Goal: Find specific page/section: Find specific page/section

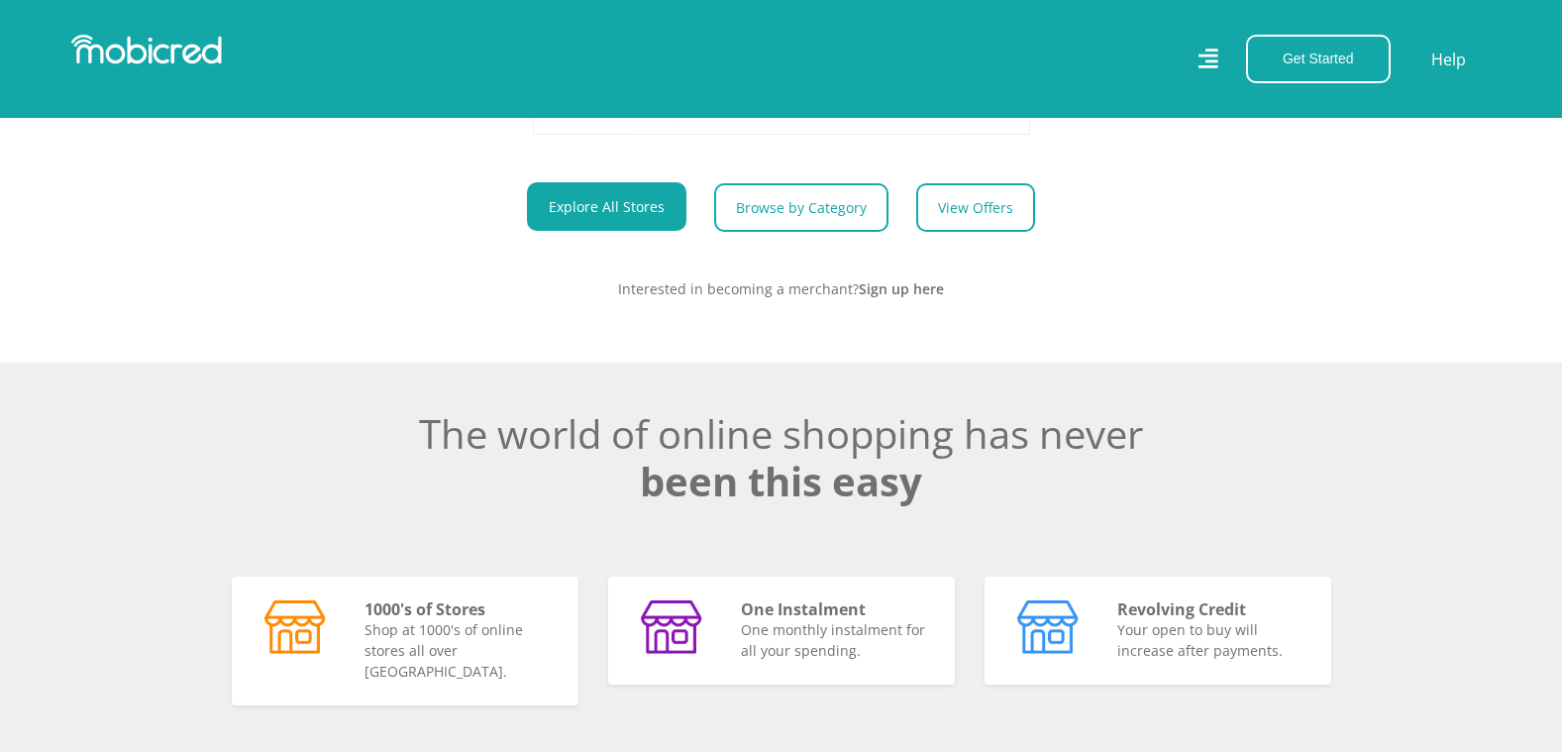
scroll to position [10595, 0]
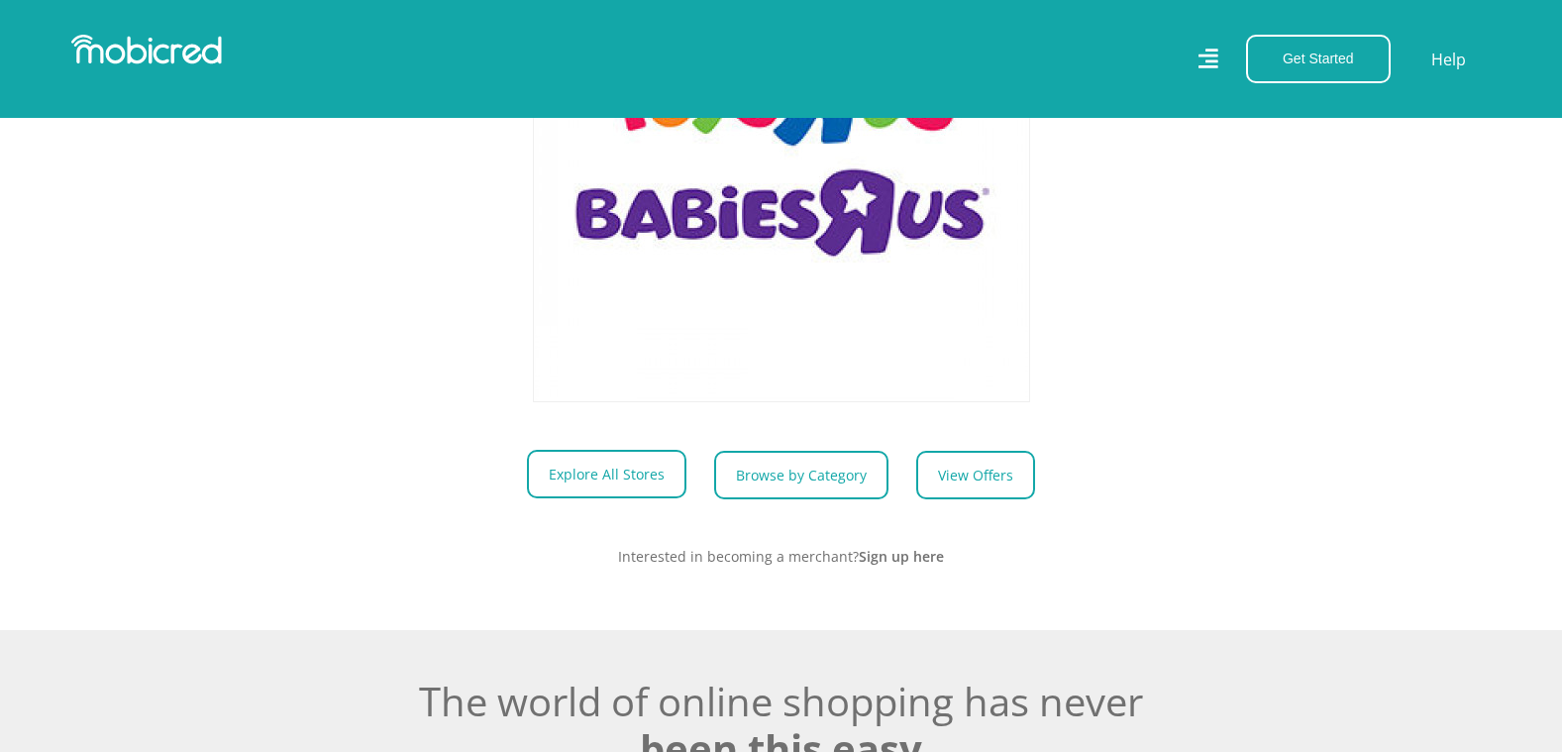
click at [631, 482] on link "Explore All Stores" at bounding box center [606, 474] width 159 height 49
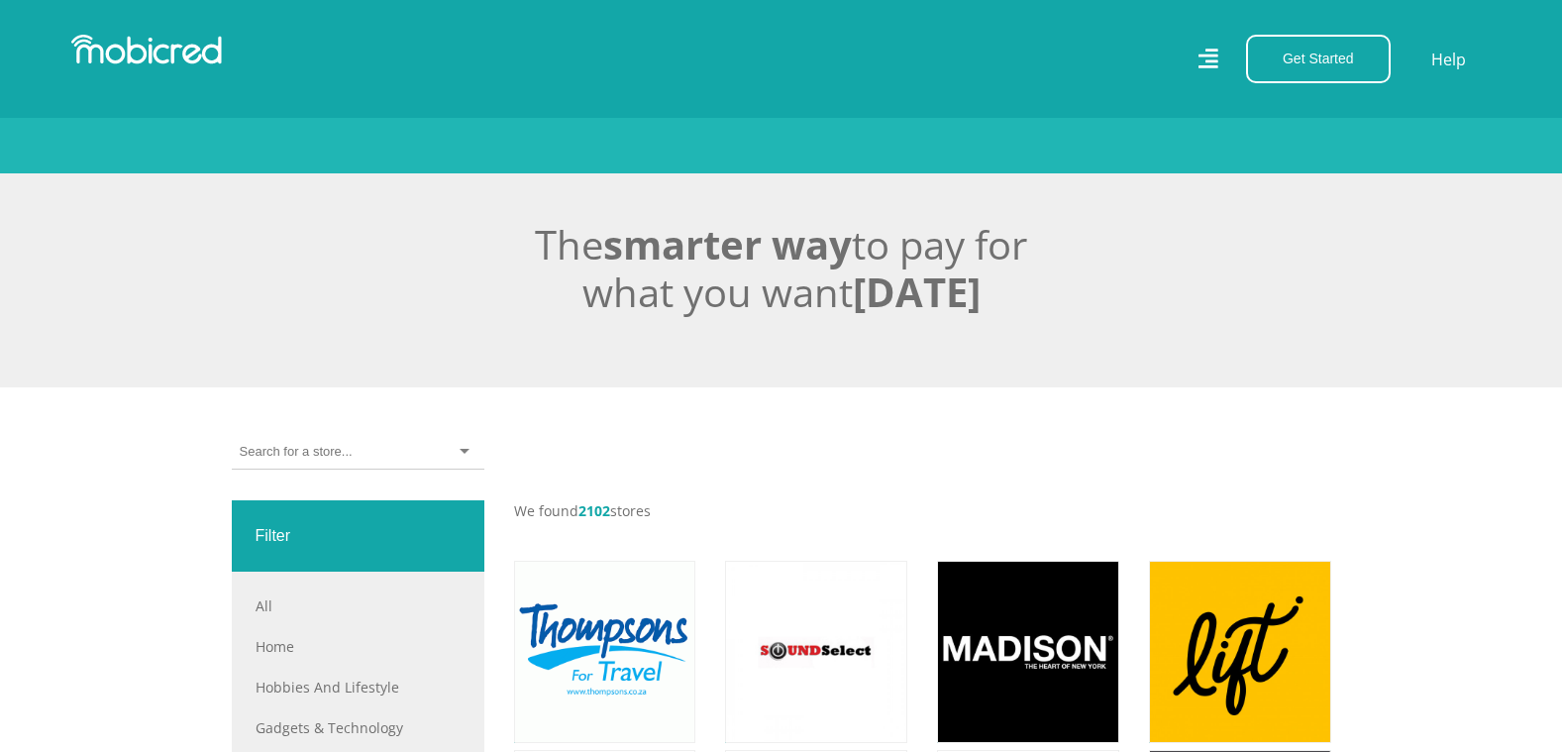
scroll to position [396, 0]
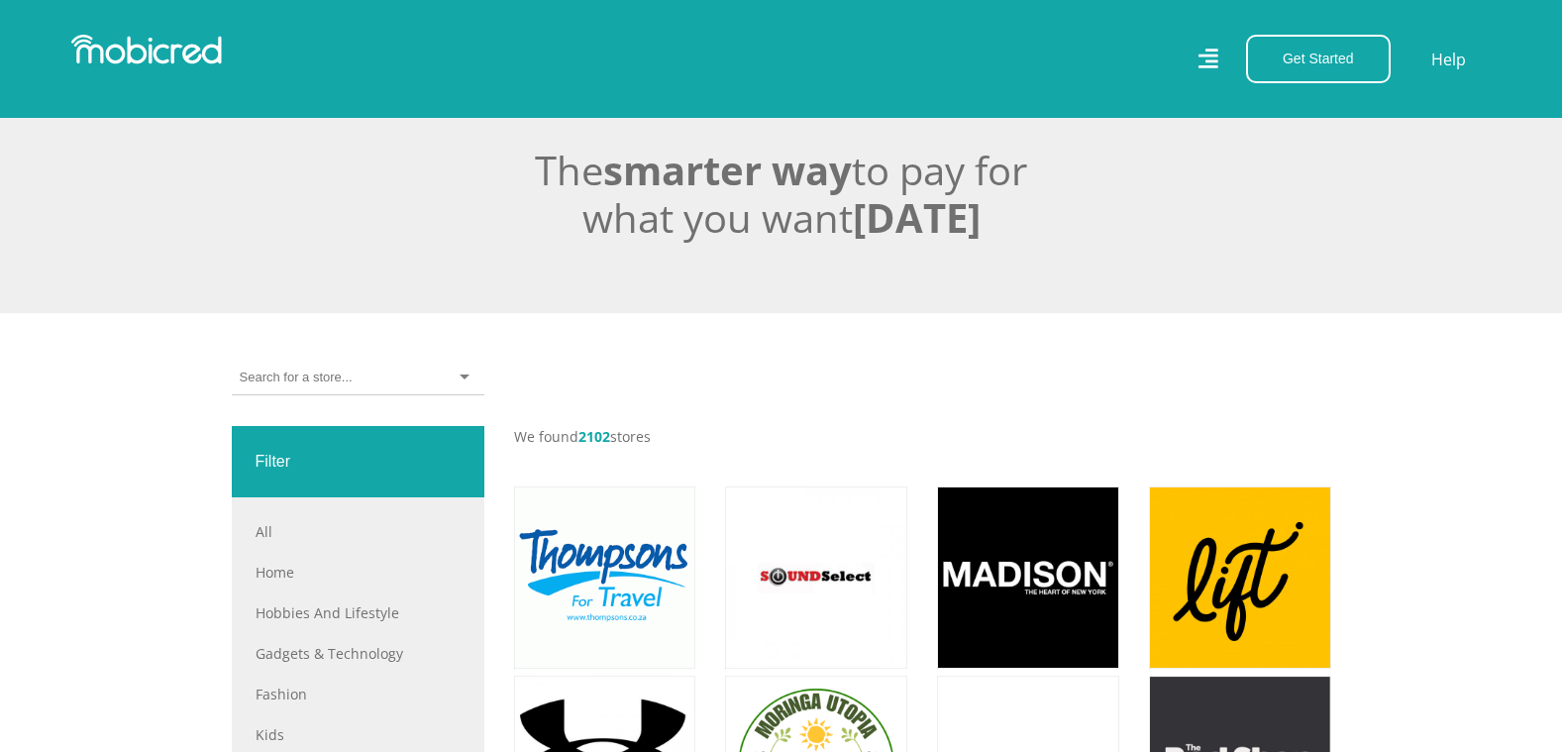
click at [314, 377] on input "select-one" at bounding box center [296, 377] width 112 height 18
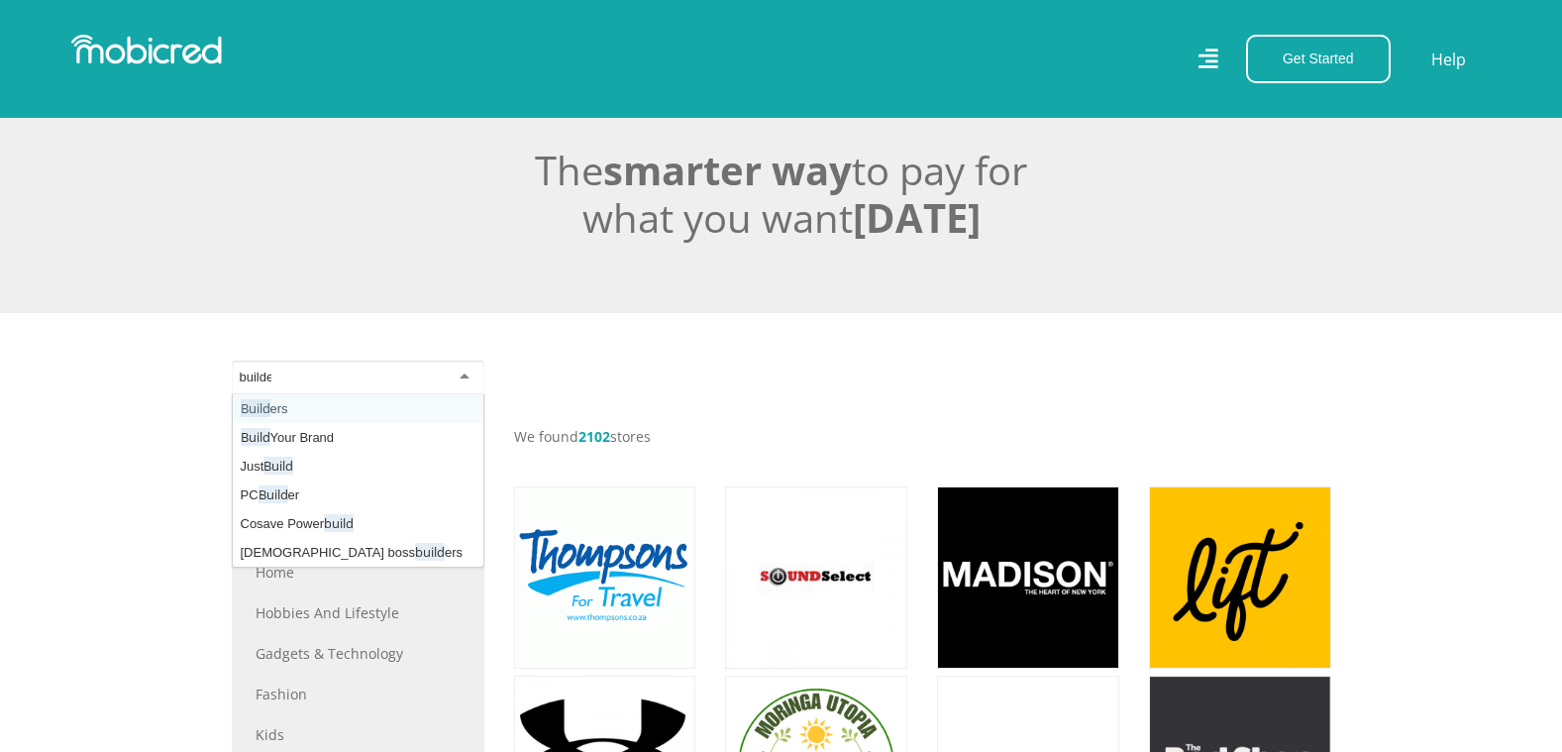
type input "builder"
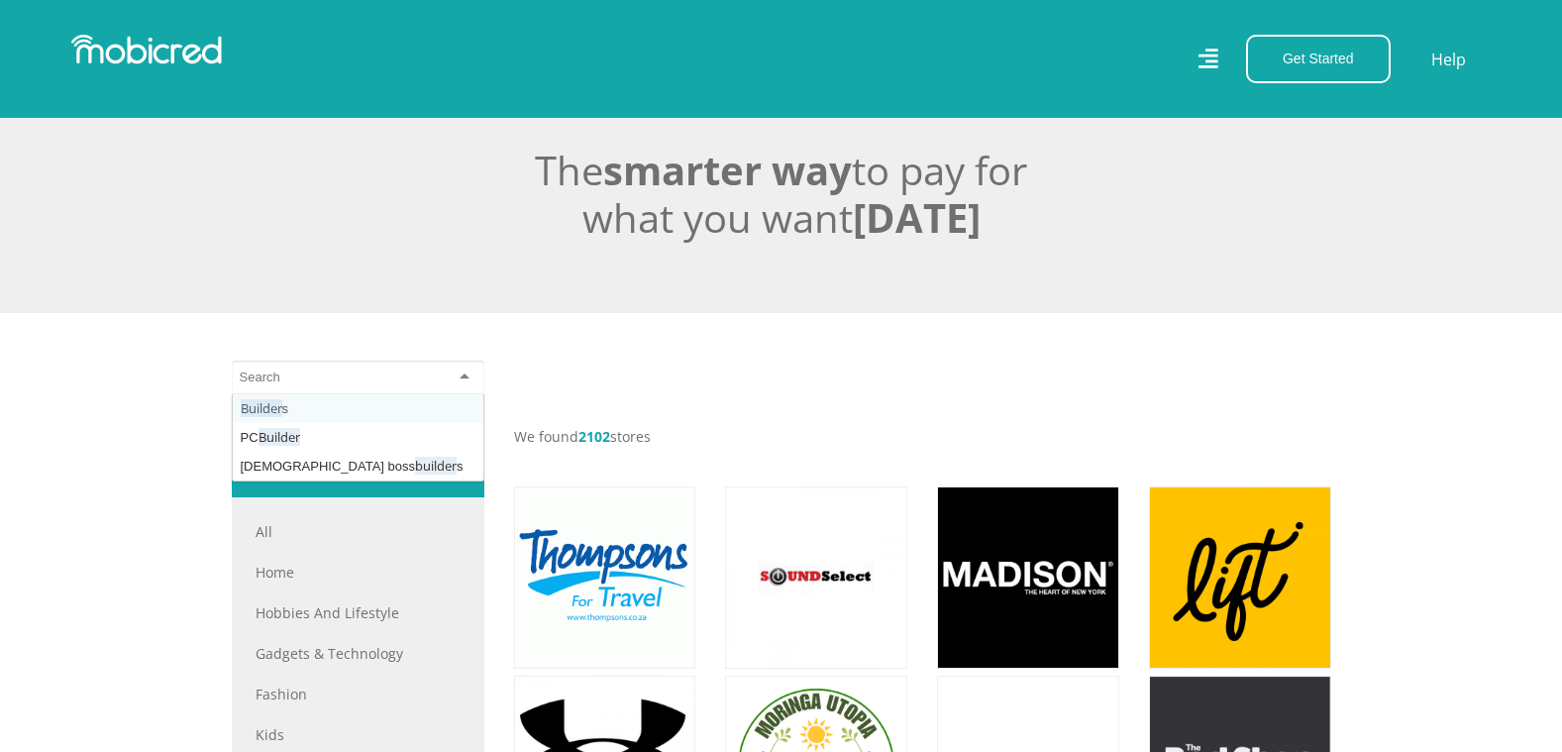
scroll to position [0, 0]
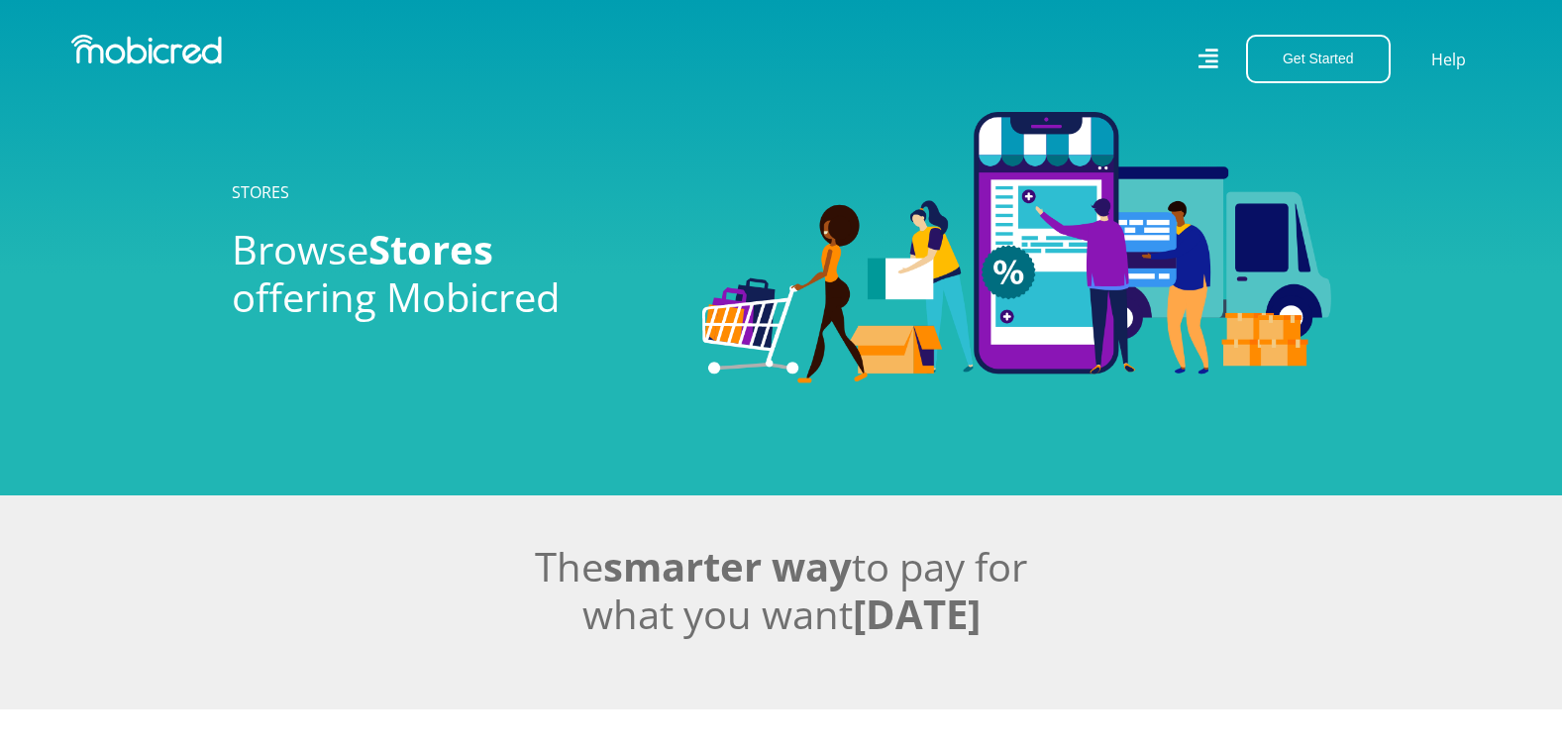
scroll to position [396, 0]
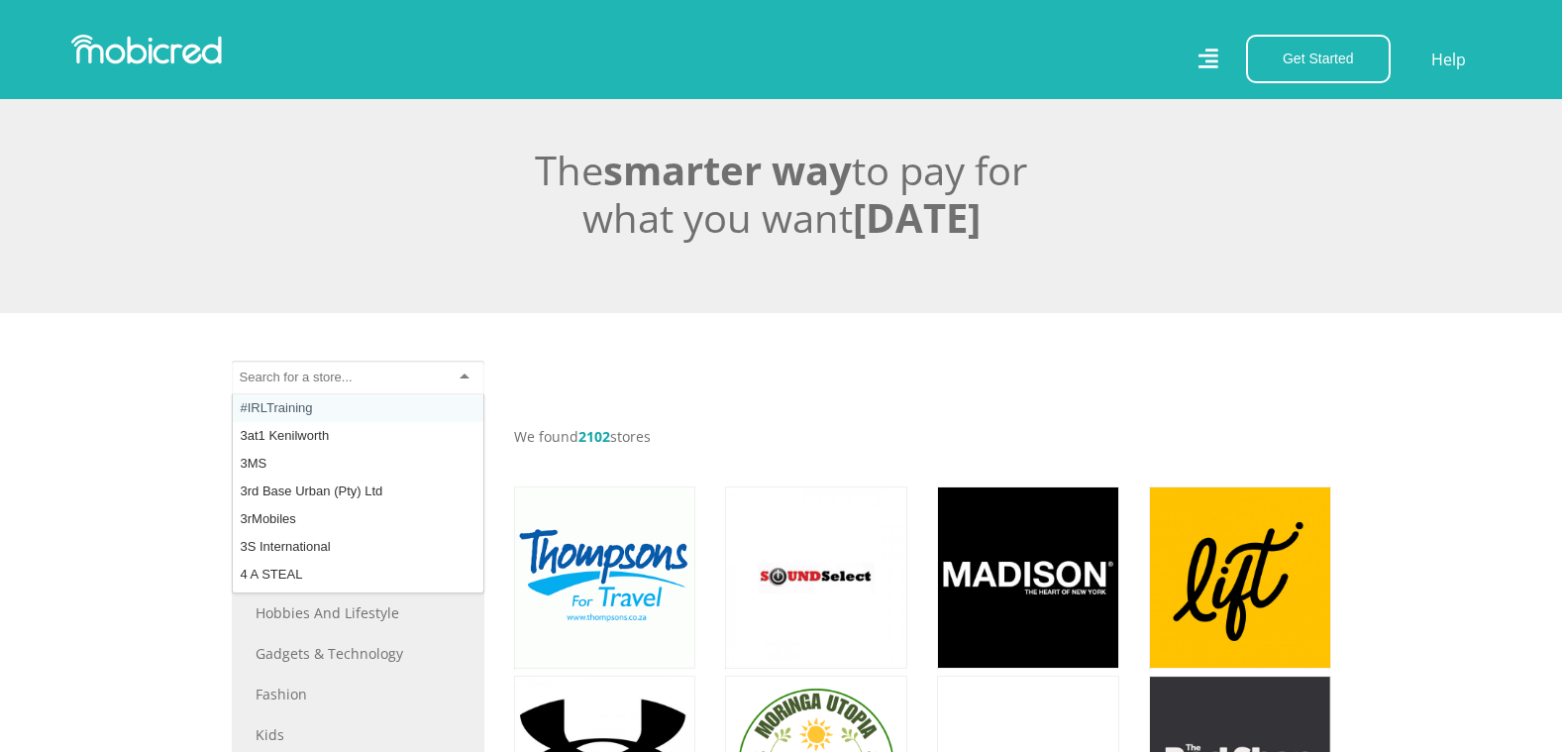
click at [390, 383] on div at bounding box center [358, 377] width 253 height 35
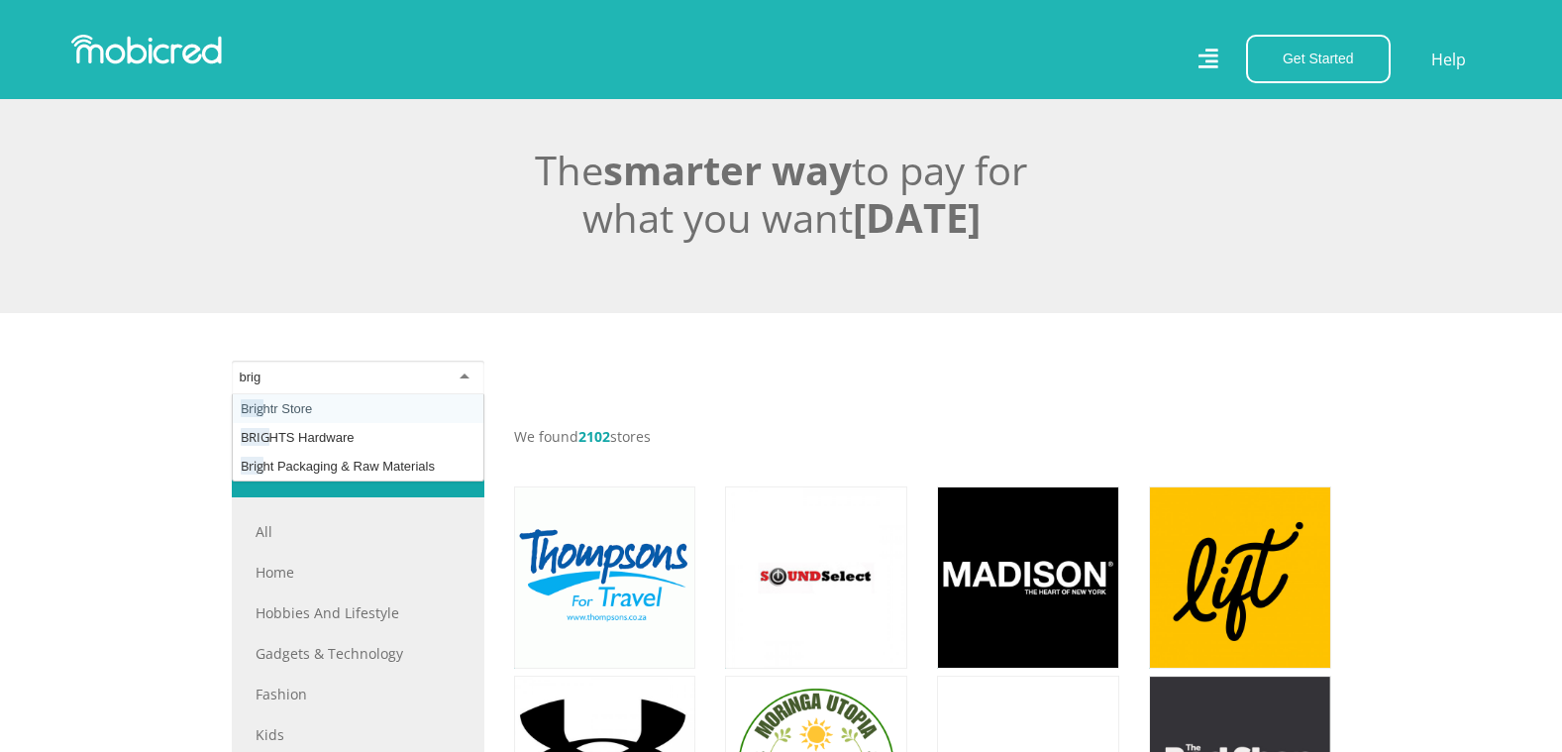
type input "brigh"
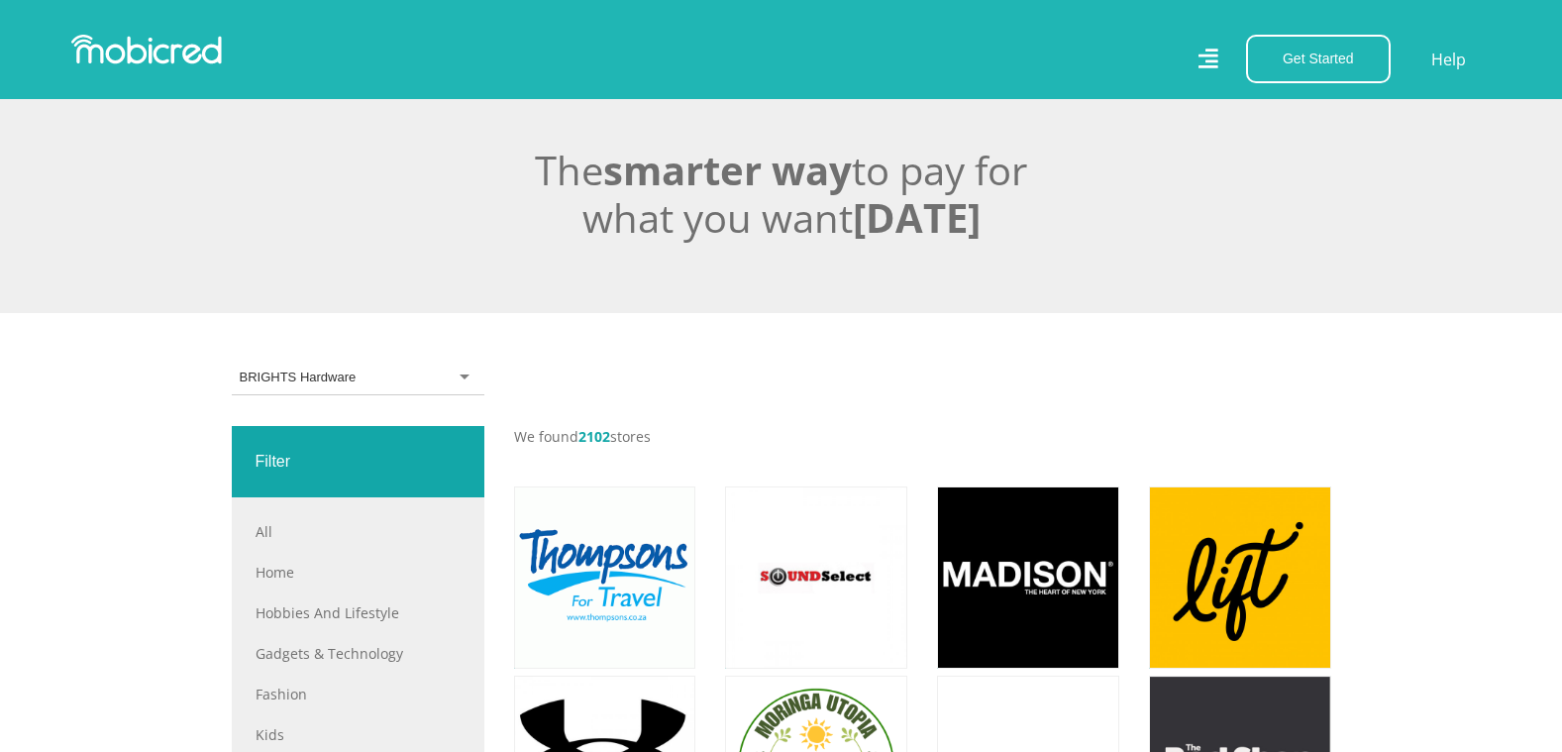
scroll to position [0, 0]
